Goal: Navigation & Orientation: Find specific page/section

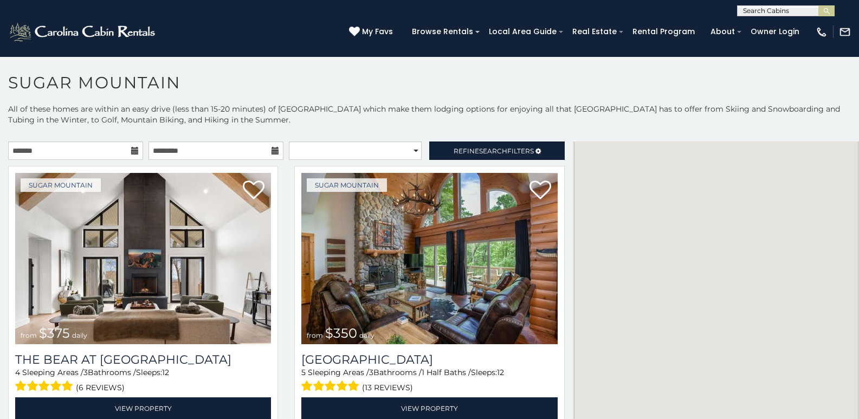
click at [354, 88] on h1 "Sugar Mountain" at bounding box center [429, 88] width 859 height 31
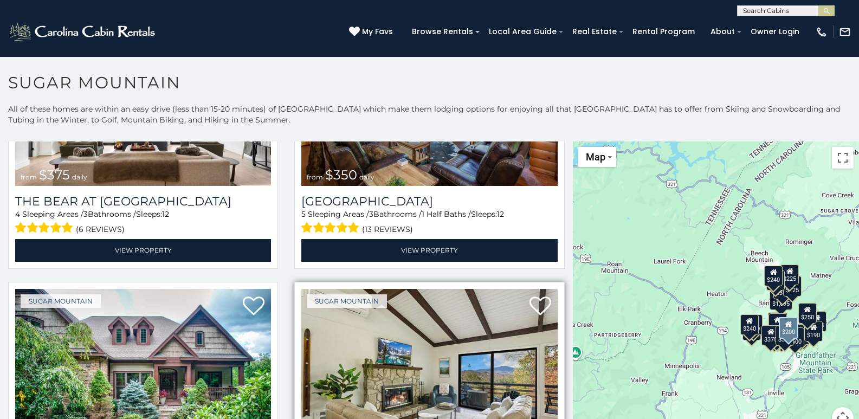
scroll to position [226, 0]
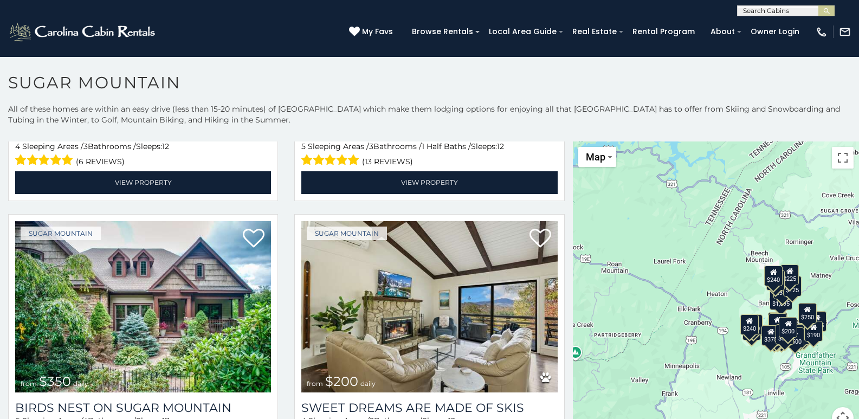
scroll to position [6, 0]
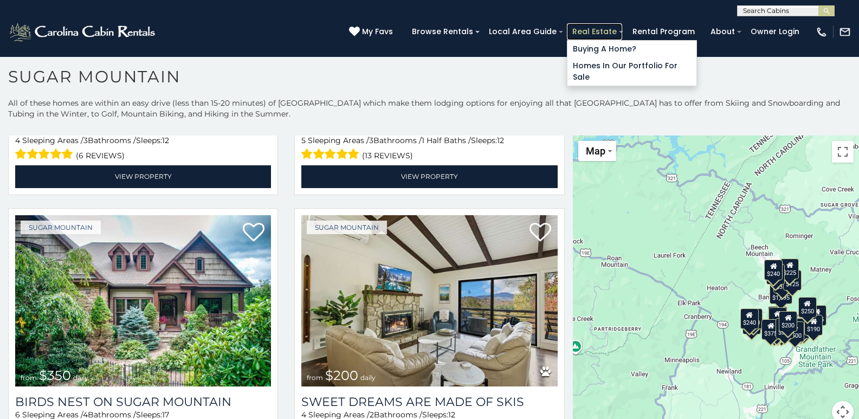
click at [581, 25] on link "Real Estate" at bounding box center [594, 31] width 55 height 17
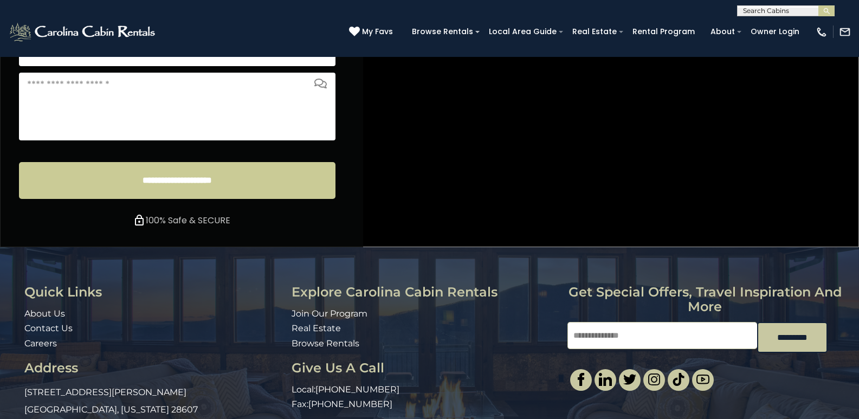
scroll to position [4315, 0]
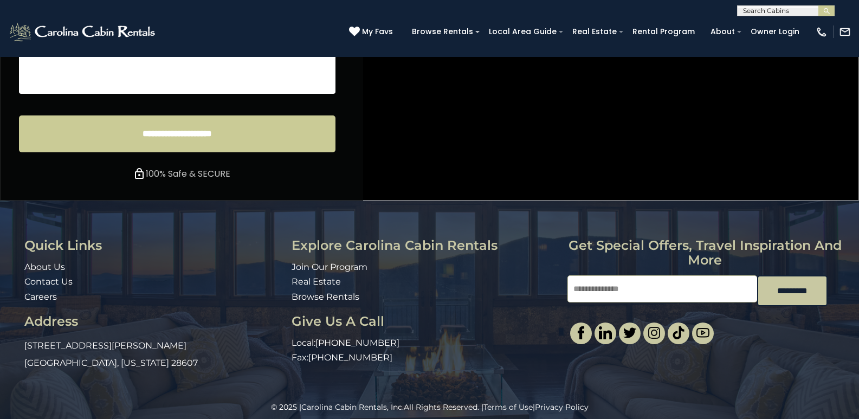
click at [50, 416] on div "© 2025 | Carolina Cabin Rentals, Inc. All Rights Reserved. | Terms of Use | Pri…" at bounding box center [429, 415] width 859 height 27
click at [213, 416] on div "© 2025 | Carolina Cabin Rentals, Inc. All Rights Reserved. | Terms of Use | Pri…" at bounding box center [429, 415] width 859 height 27
click at [51, 416] on div "© 2025 | Carolina Cabin Rentals, Inc. All Rights Reserved. | Terms of Use | Pri…" at bounding box center [429, 415] width 859 height 27
click at [83, 416] on div "© 2025 | Carolina Cabin Rentals, Inc. All Rights Reserved. | Terms of Use | Pri…" at bounding box center [429, 415] width 859 height 27
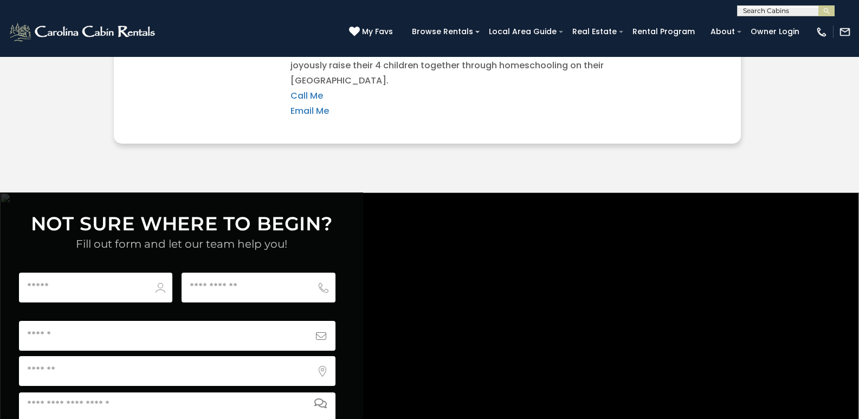
scroll to position [3301, 0]
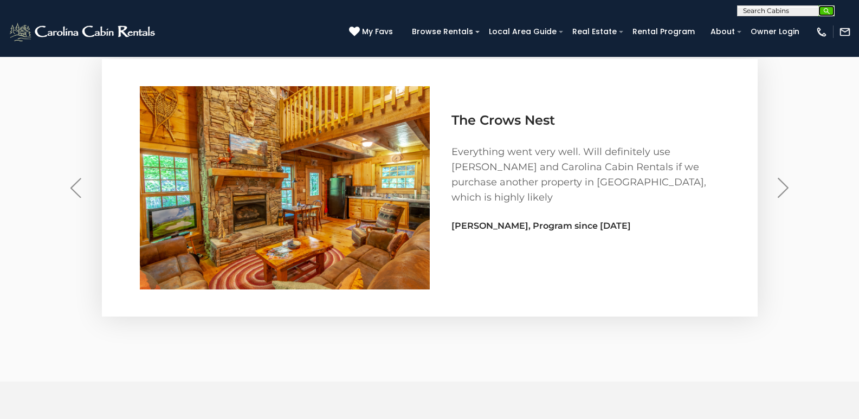
click at [824, 14] on img "submit" at bounding box center [827, 11] width 8 height 8
